Goal: Find specific page/section: Find specific page/section

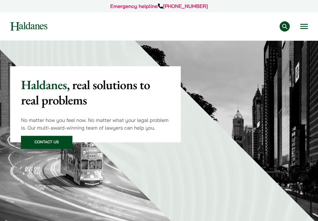
click at [303, 27] on button "Open menu" at bounding box center [305, 26] width 8 height 5
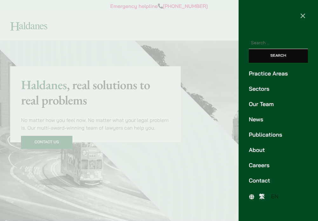
click at [272, 75] on link "Practice Areas" at bounding box center [278, 73] width 59 height 9
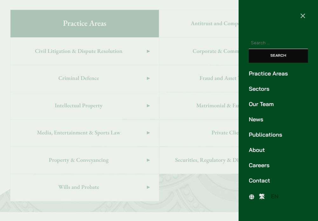
scroll to position [267, 0]
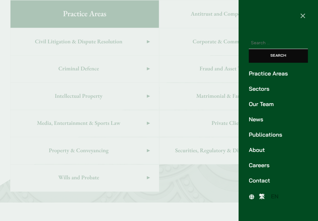
click at [302, 17] on span "×" at bounding box center [303, 15] width 6 height 11
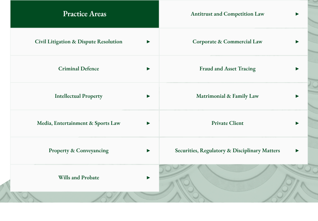
click at [101, 149] on span "Property & Conveyancing" at bounding box center [78, 150] width 136 height 27
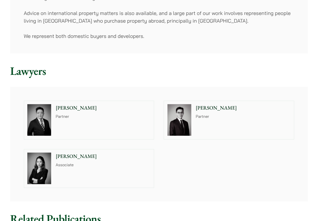
scroll to position [159, 0]
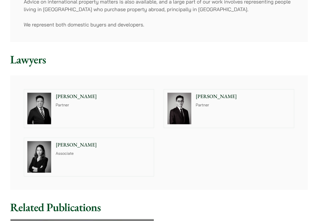
click at [115, 157] on div "[PERSON_NAME] Associate" at bounding box center [105, 157] width 100 height 38
click at [285, 100] on div "[PERSON_NAME] Partner" at bounding box center [245, 108] width 100 height 38
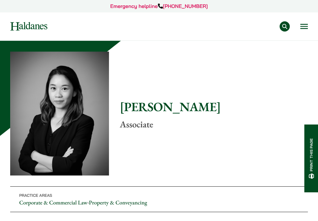
click at [81, 129] on img at bounding box center [59, 114] width 99 height 124
click at [75, 115] on img at bounding box center [59, 114] width 99 height 124
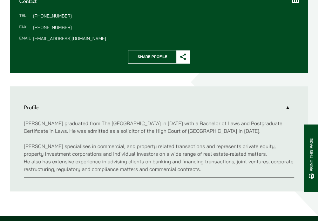
scroll to position [382, 0]
